Goal: Download file/media

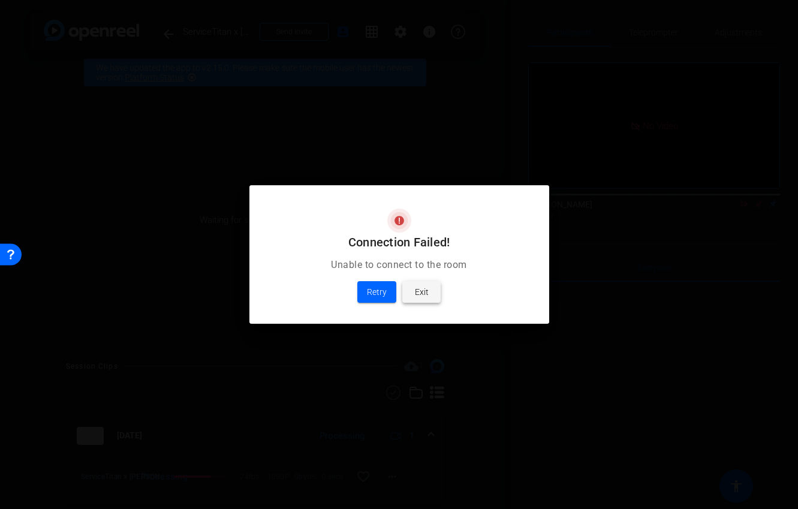
click at [424, 292] on span "Exit" at bounding box center [422, 292] width 14 height 14
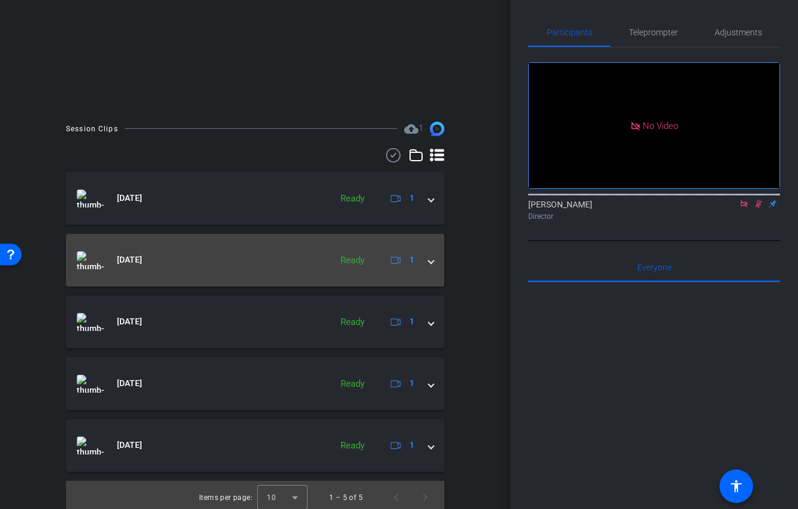
scroll to position [243, 0]
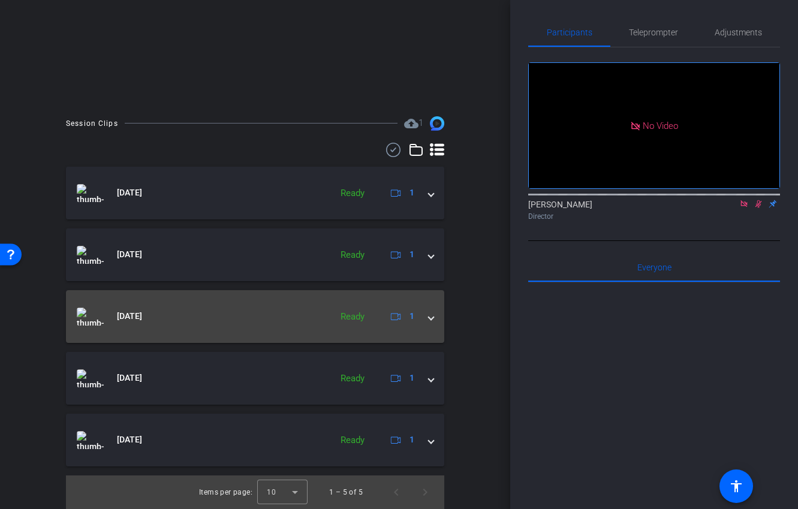
click at [425, 313] on div "[DATE] Ready 1" at bounding box center [253, 316] width 352 height 18
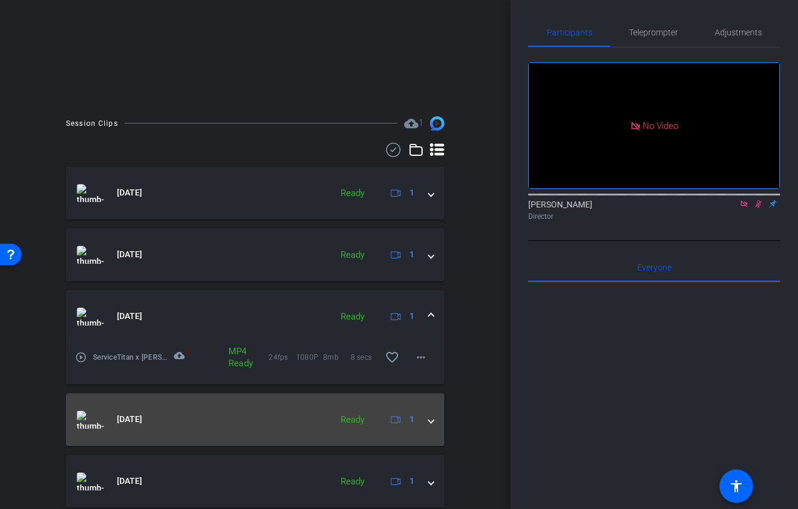
click at [421, 418] on div "[DATE] Ready 1" at bounding box center [253, 419] width 352 height 18
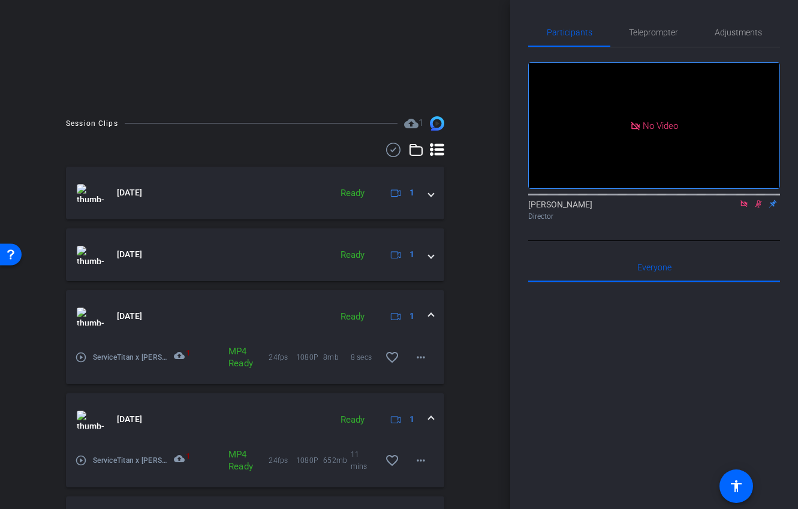
scroll to position [325, 0]
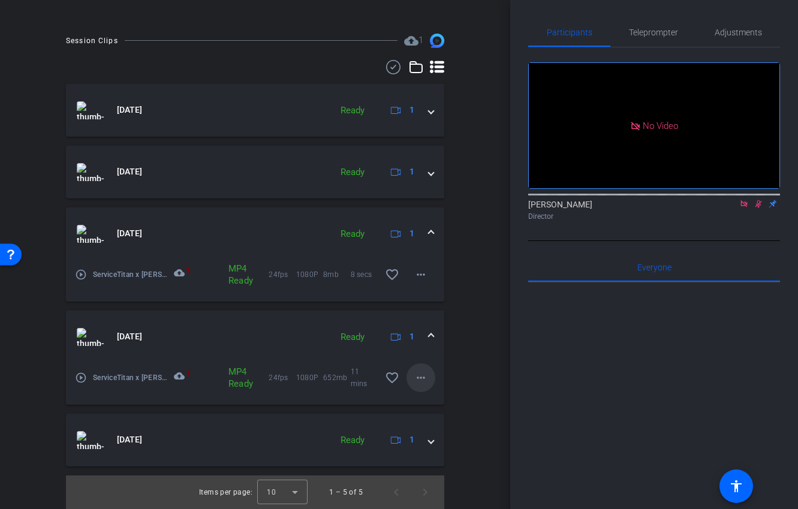
click at [421, 379] on mat-icon "more_horiz" at bounding box center [420, 377] width 14 height 14
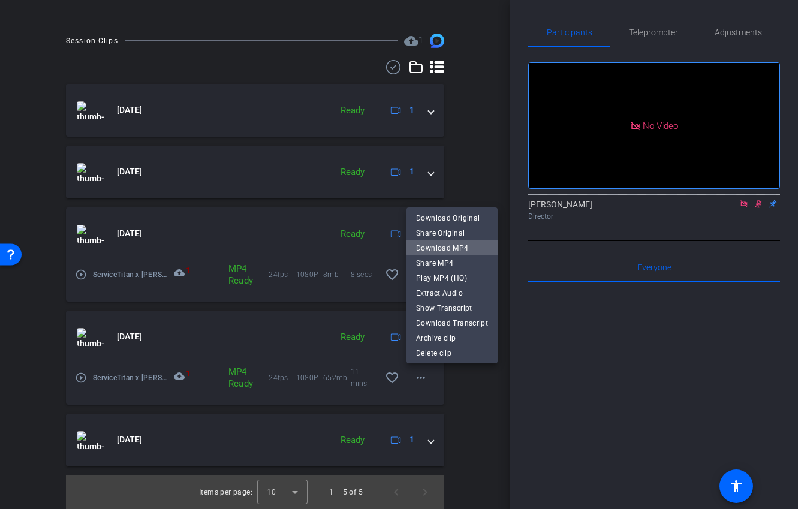
click at [462, 246] on span "Download MP4" at bounding box center [452, 248] width 72 height 14
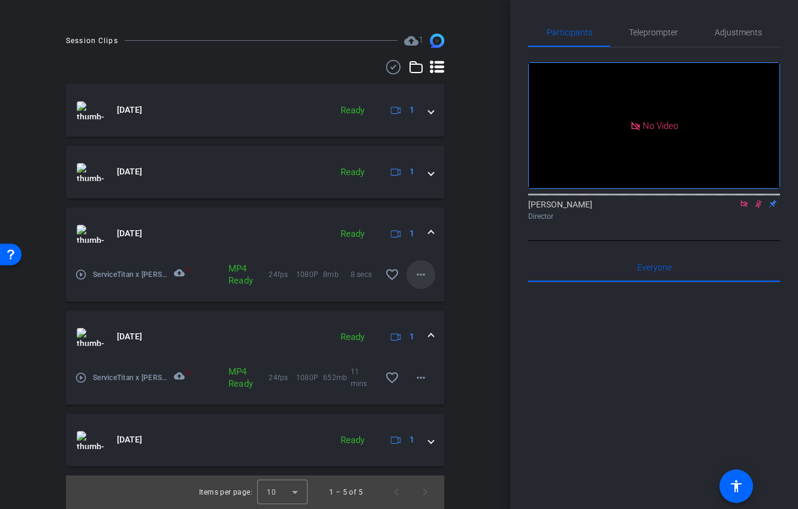
click at [424, 274] on mat-icon "more_horiz" at bounding box center [420, 274] width 14 height 14
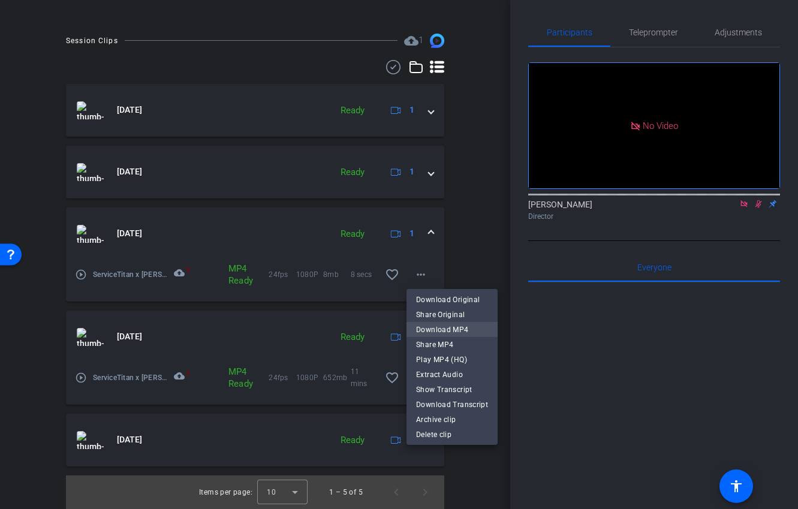
click at [468, 331] on span "Download MP4" at bounding box center [452, 329] width 72 height 14
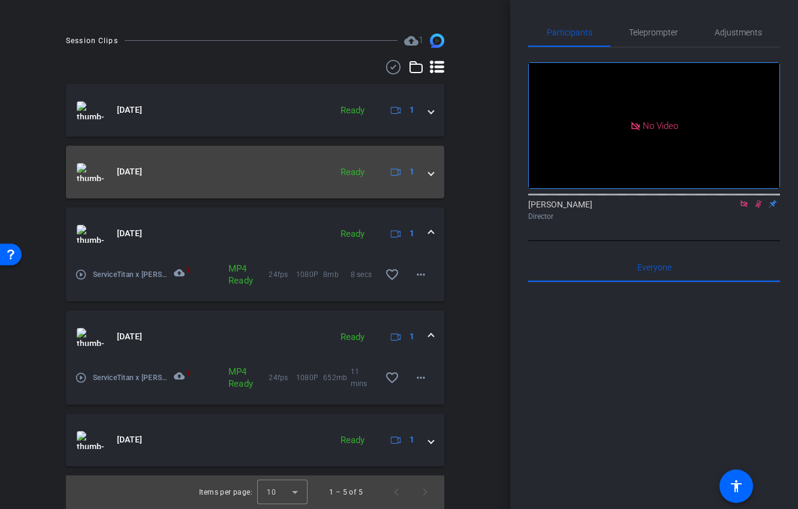
click at [430, 169] on span at bounding box center [430, 171] width 5 height 13
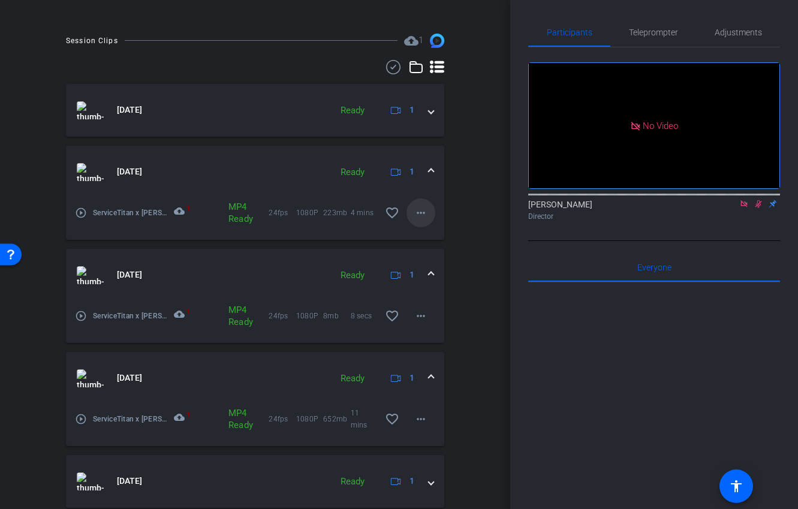
click at [420, 215] on mat-icon "more_horiz" at bounding box center [420, 213] width 14 height 14
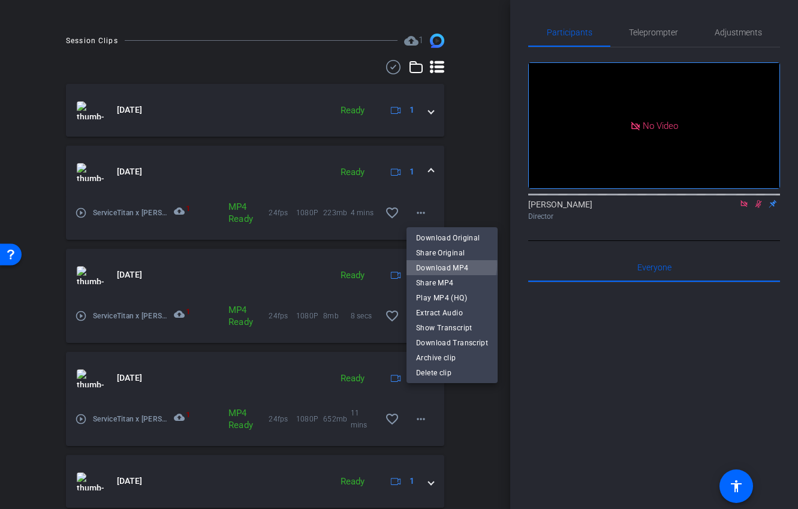
click at [443, 264] on span "Download MP4" at bounding box center [452, 268] width 72 height 14
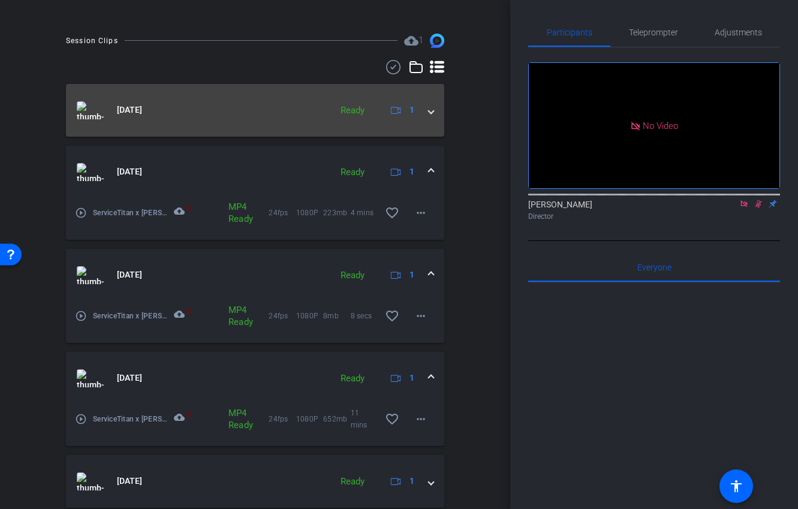
click at [427, 109] on div "[DATE] Ready 1" at bounding box center [253, 110] width 352 height 18
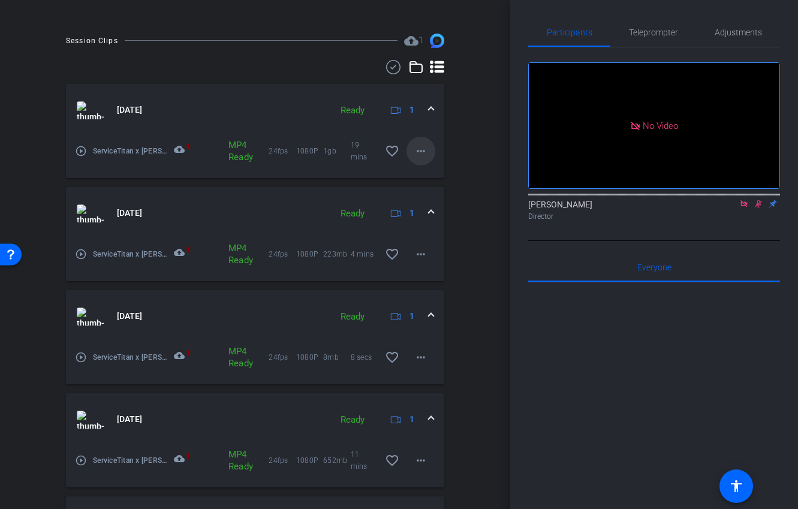
click at [420, 150] on mat-icon "more_horiz" at bounding box center [420, 151] width 14 height 14
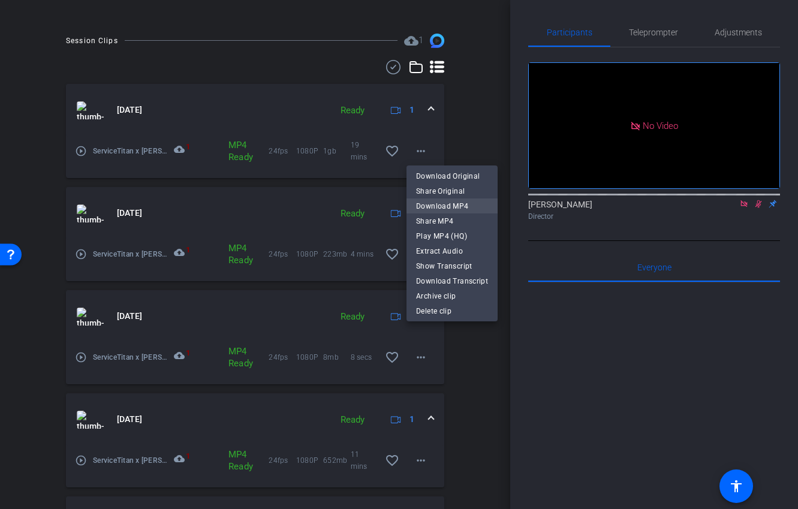
click at [444, 204] on span "Download MP4" at bounding box center [452, 206] width 72 height 14
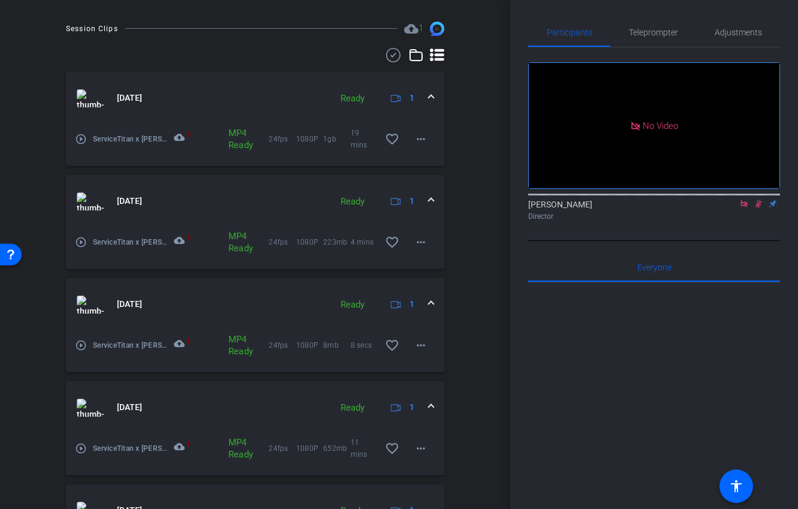
scroll to position [337, 0]
click at [410, 143] on span at bounding box center [420, 139] width 29 height 29
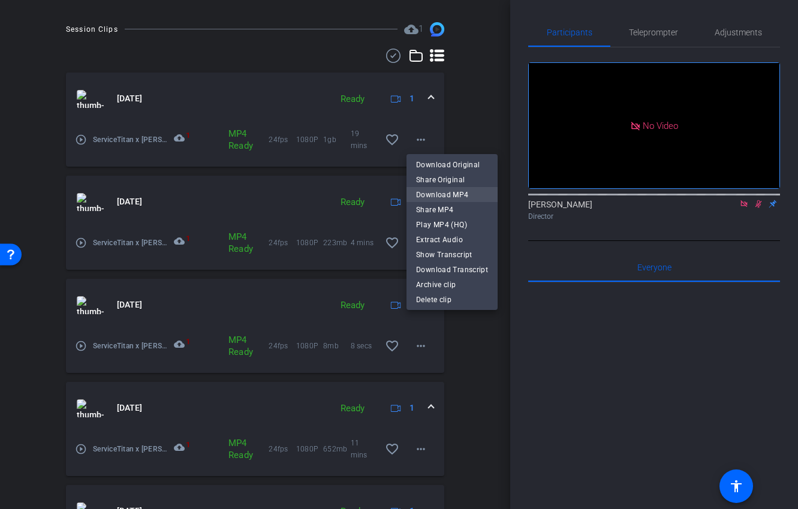
click at [437, 194] on span "Download MP4" at bounding box center [452, 195] width 72 height 14
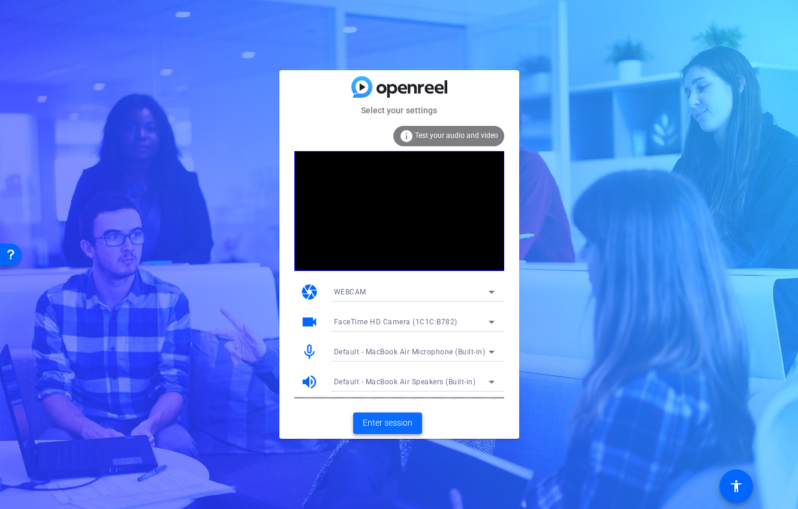
click at [398, 418] on span "Enter session" at bounding box center [388, 422] width 50 height 13
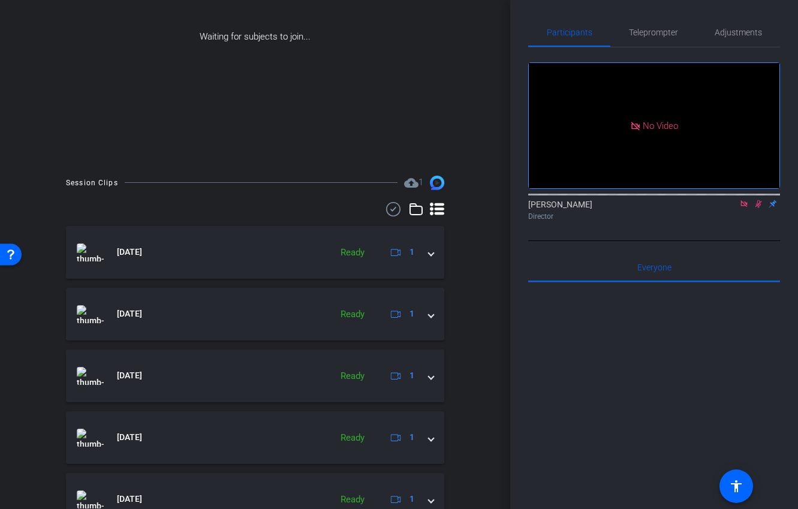
scroll to position [243, 0]
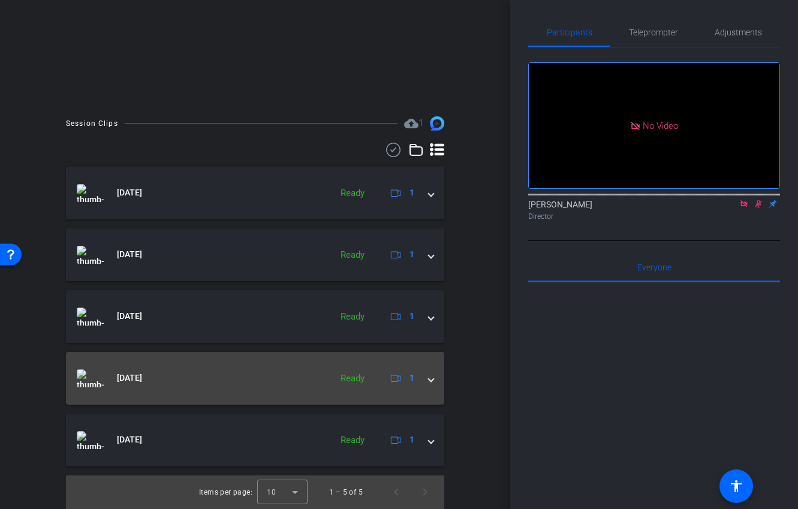
click at [434, 372] on mat-expansion-panel-header "[DATE] Ready 1" at bounding box center [255, 378] width 378 height 53
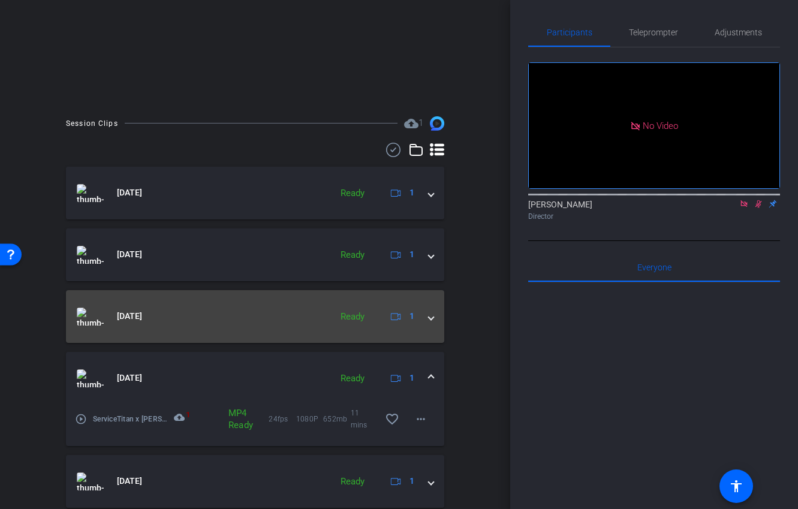
click at [424, 321] on div "[DATE] Ready 1" at bounding box center [253, 316] width 352 height 18
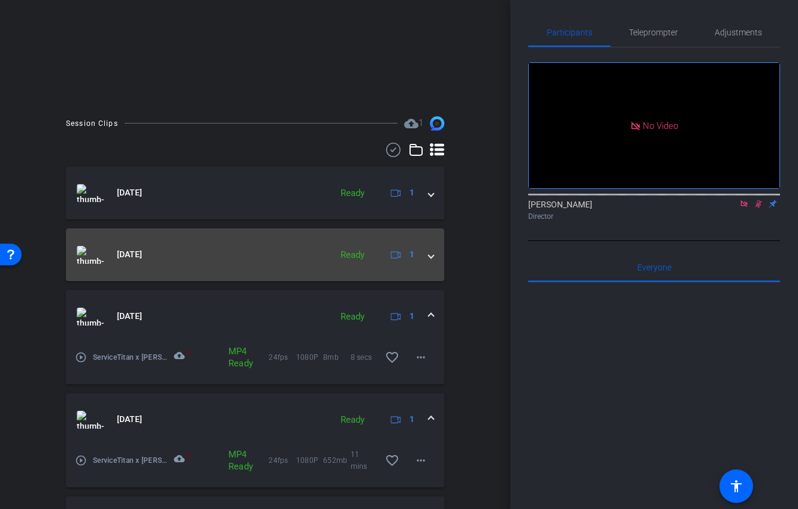
click at [426, 261] on div "[DATE] Ready 1" at bounding box center [253, 255] width 352 height 18
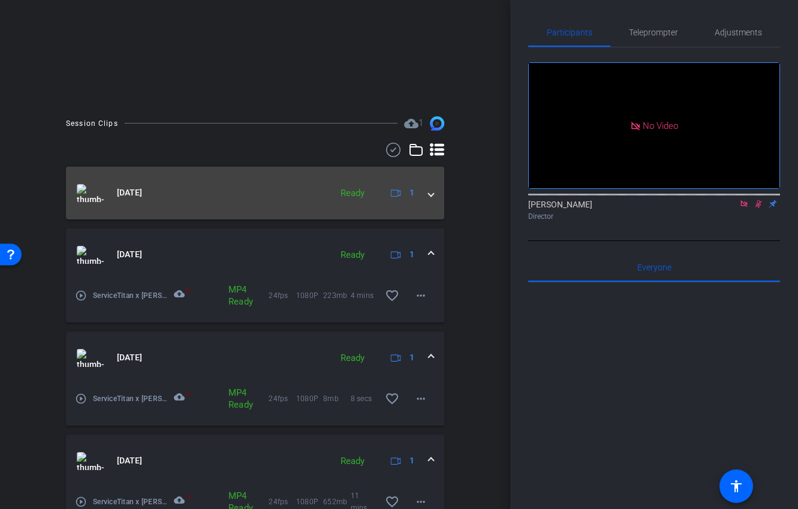
click at [428, 212] on mat-expansion-panel-header "[DATE] Ready 1" at bounding box center [255, 193] width 378 height 53
